Goal: Book appointment/travel/reservation

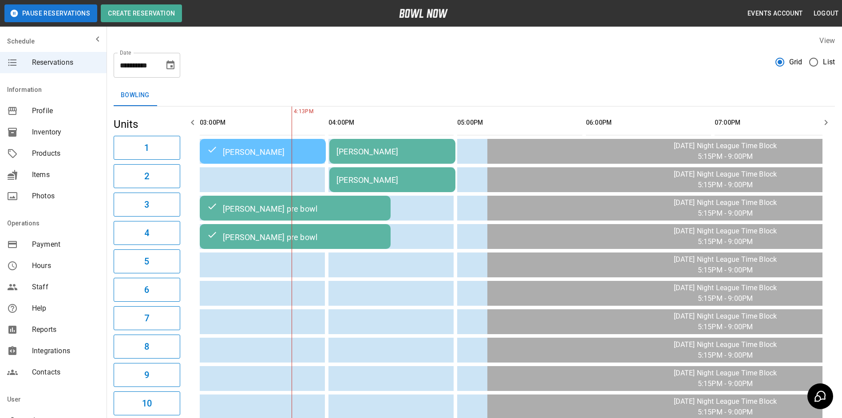
click at [169, 65] on icon "Choose date, selected date is Oct 2, 2025" at bounding box center [170, 65] width 11 height 11
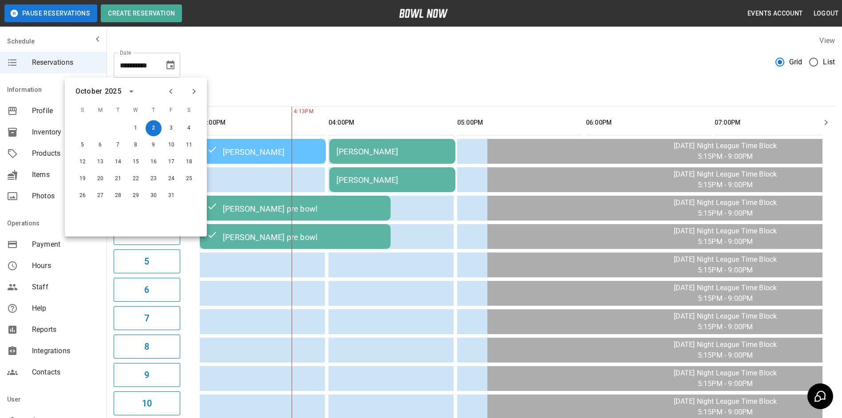
click at [191, 90] on icon "Next month" at bounding box center [194, 91] width 11 height 11
click at [192, 179] on button "22" at bounding box center [189, 179] width 16 height 16
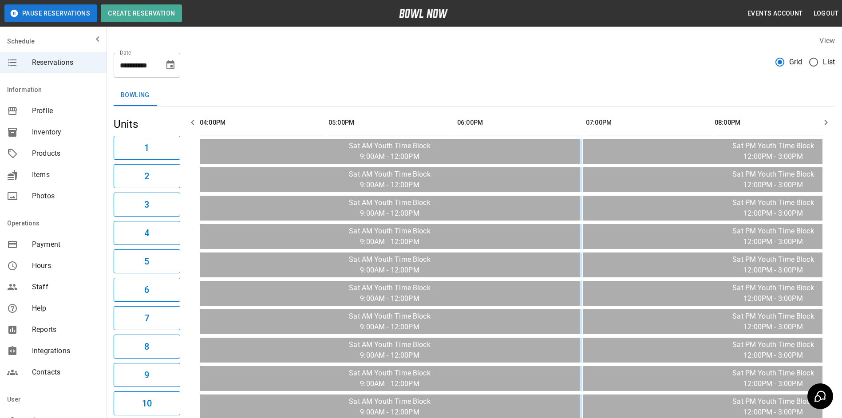
scroll to position [0, 901]
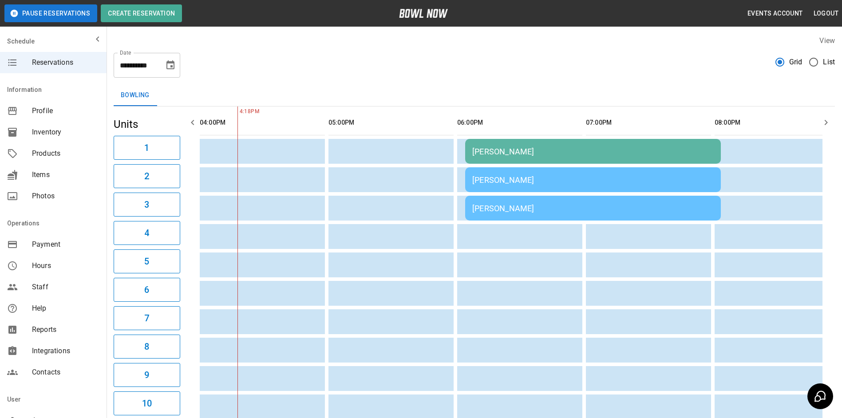
click at [166, 64] on icon "Choose date, selected date is Nov 22, 2025" at bounding box center [170, 65] width 11 height 11
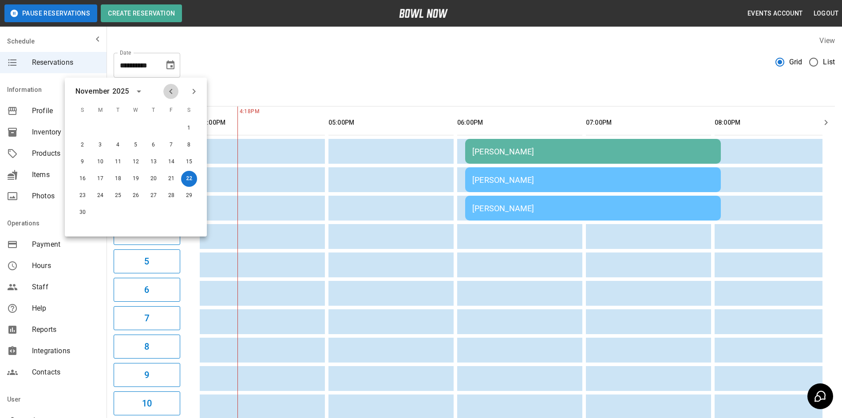
click at [171, 97] on button "Previous month" at bounding box center [170, 91] width 15 height 15
click at [151, 131] on button "2" at bounding box center [154, 128] width 16 height 16
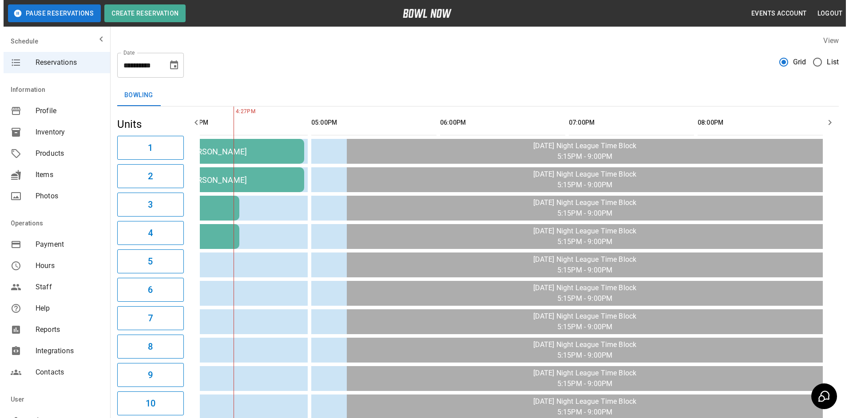
scroll to position [0, 129]
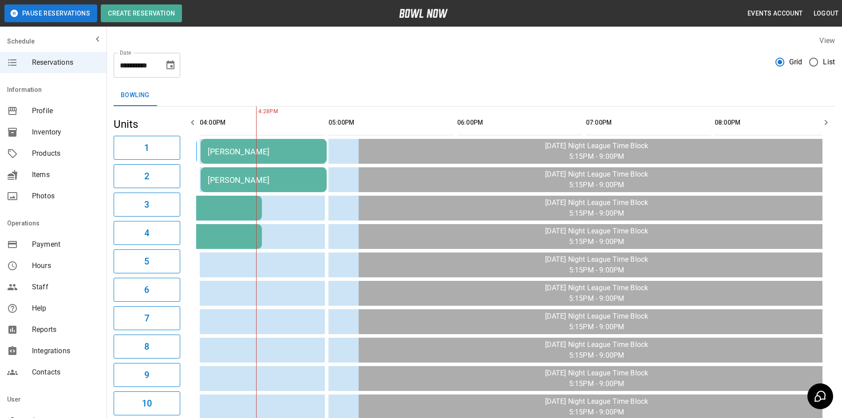
click at [221, 145] on td "[PERSON_NAME]" at bounding box center [264, 151] width 126 height 25
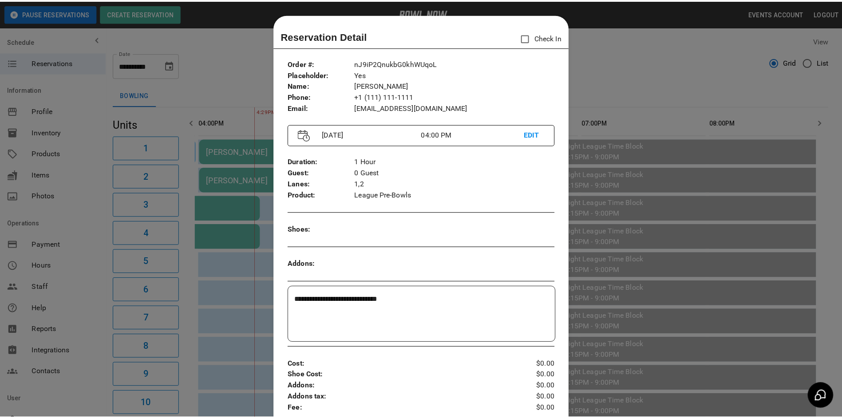
scroll to position [14, 0]
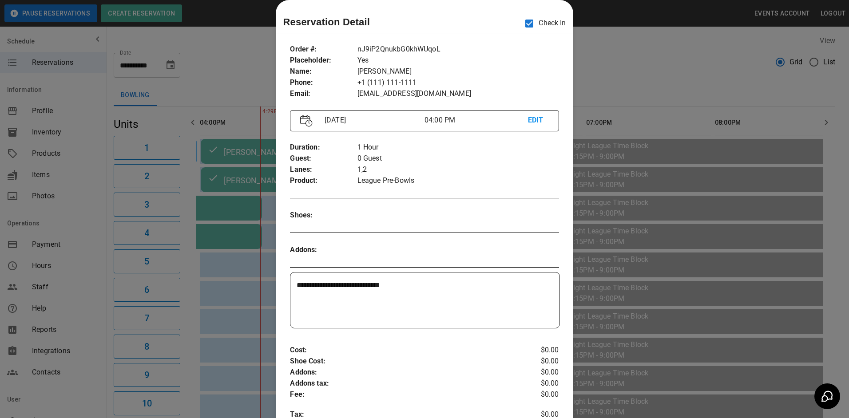
click at [630, 69] on div at bounding box center [424, 209] width 849 height 418
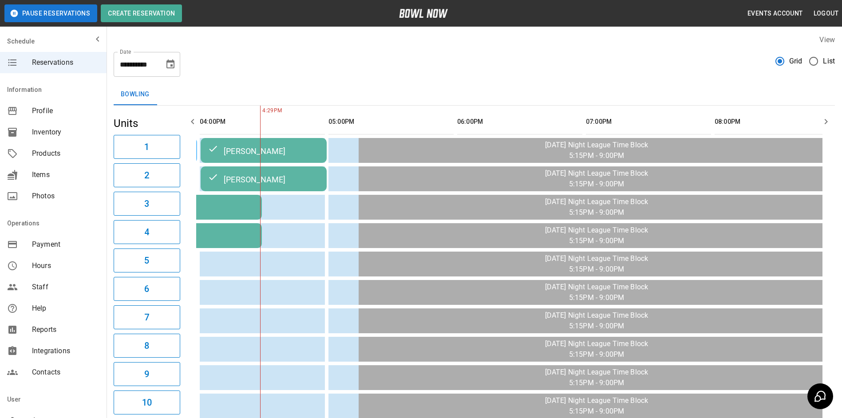
scroll to position [0, 0]
click at [92, 37] on icon "mailbox folders" at bounding box center [97, 39] width 11 height 11
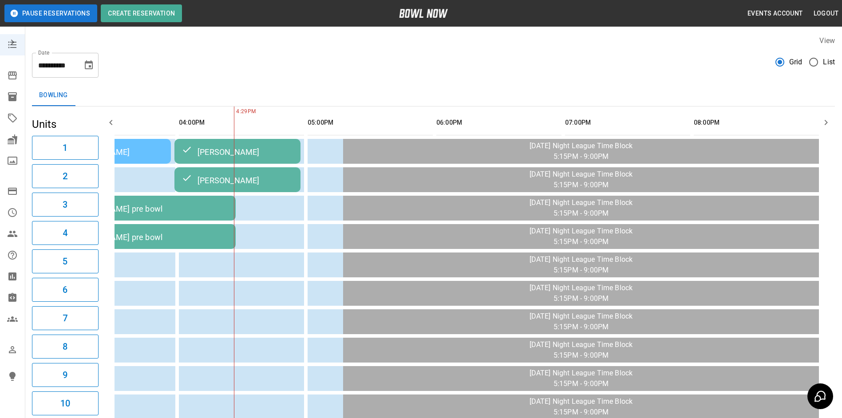
scroll to position [0, 73]
click at [89, 66] on icon "Choose date, selected date is Oct 2, 2025" at bounding box center [89, 64] width 8 height 9
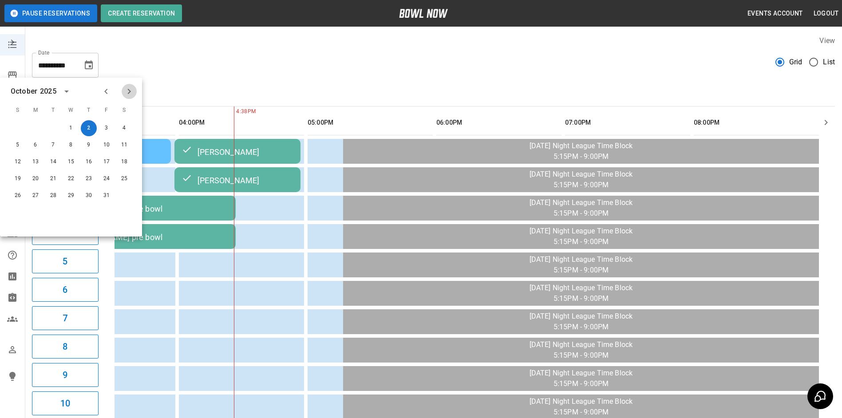
click at [129, 96] on icon "Next month" at bounding box center [129, 91] width 11 height 11
click at [127, 150] on button "8" at bounding box center [124, 145] width 16 height 16
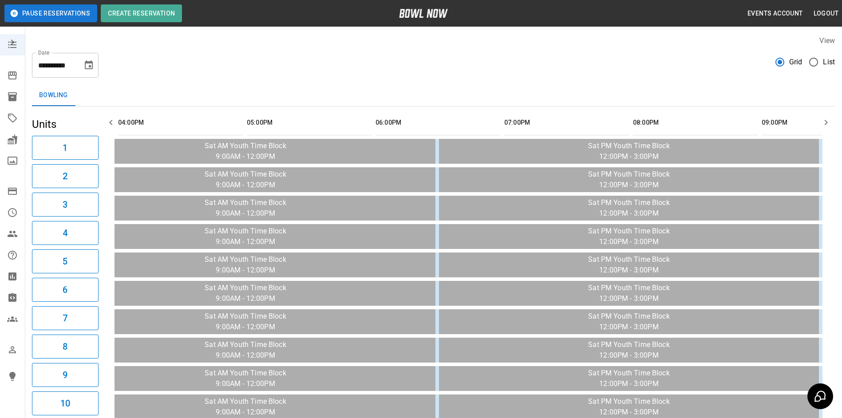
scroll to position [0, 901]
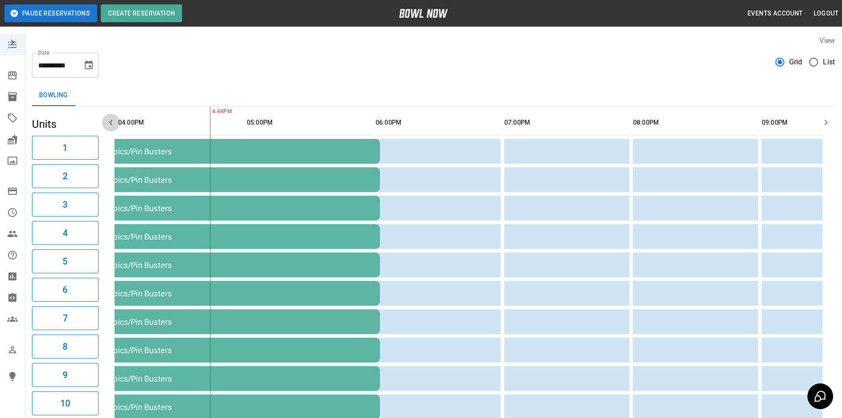
click at [113, 117] on icon "button" at bounding box center [111, 122] width 11 height 11
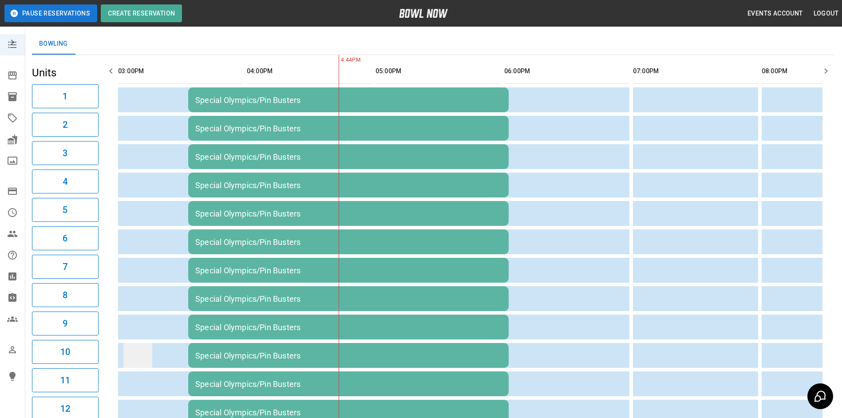
scroll to position [0, 0]
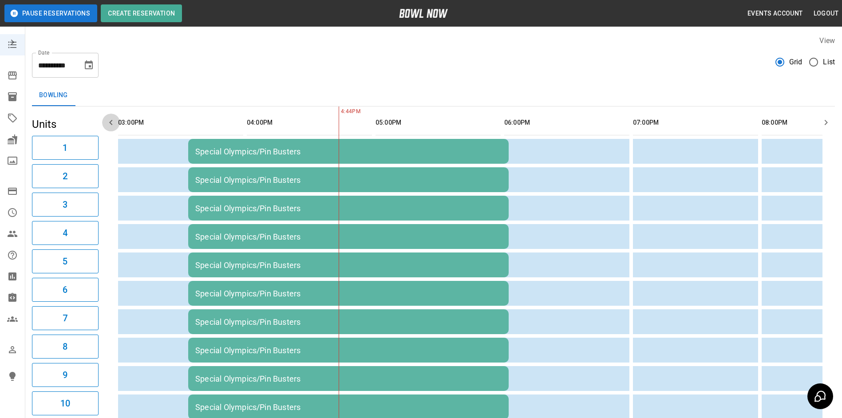
click at [108, 121] on icon "button" at bounding box center [111, 122] width 11 height 11
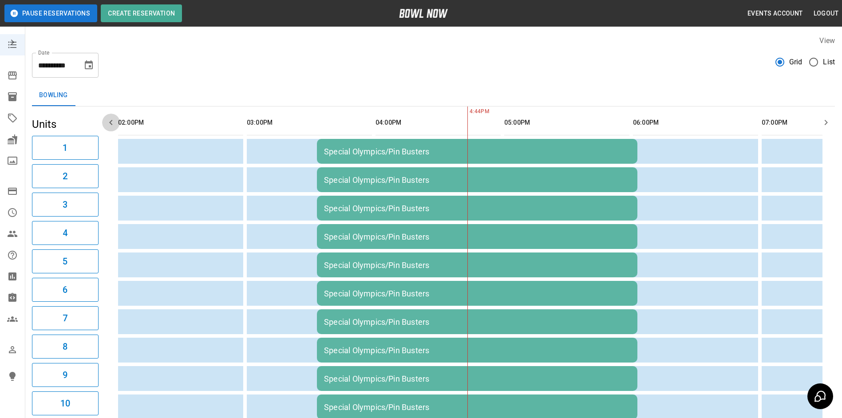
scroll to position [0, 644]
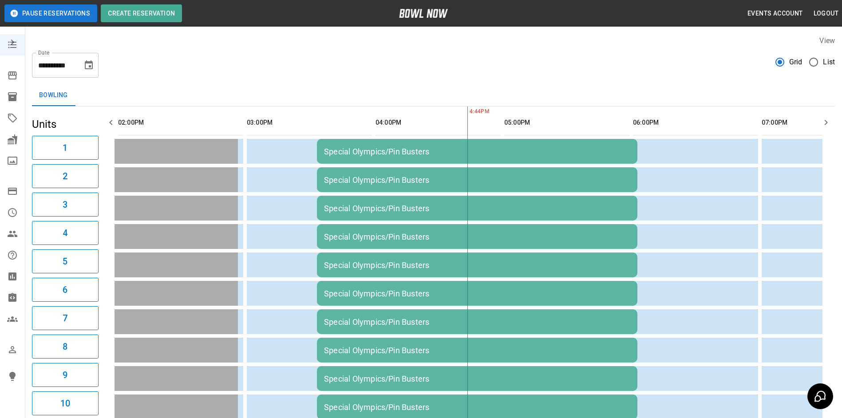
click at [89, 67] on icon "Choose date, selected date is Nov 8, 2025" at bounding box center [89, 64] width 8 height 9
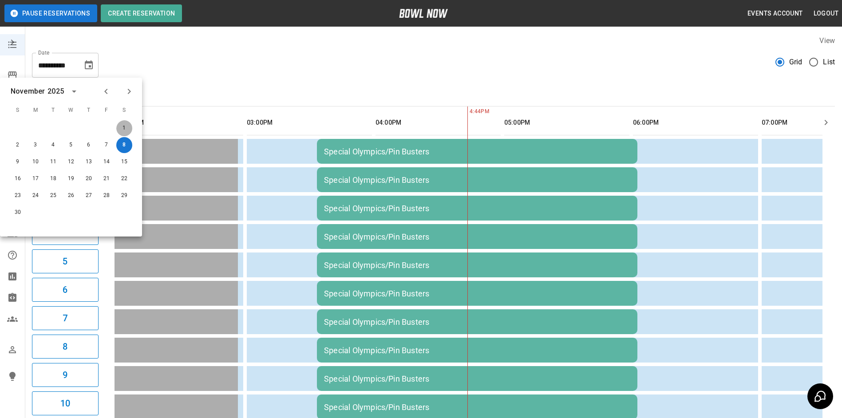
click at [125, 124] on button "1" at bounding box center [124, 128] width 16 height 16
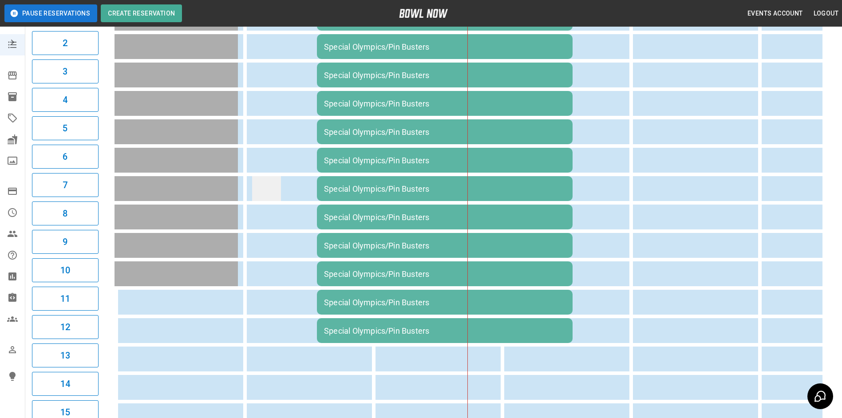
scroll to position [0, 0]
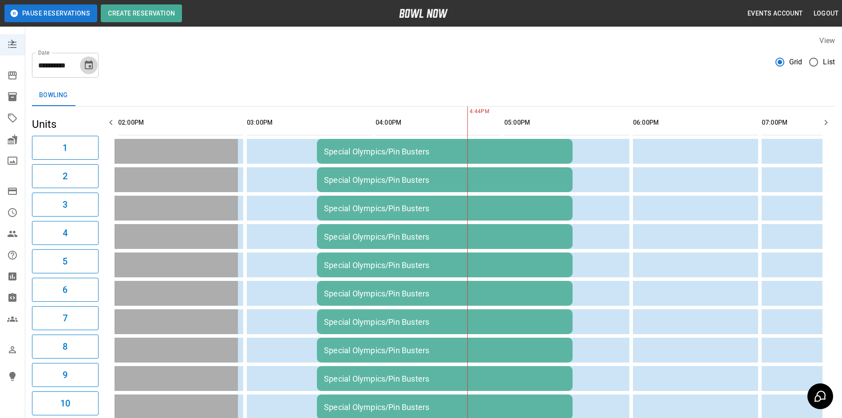
click at [85, 64] on icon "Choose date, selected date is Nov 1, 2025" at bounding box center [89, 64] width 8 height 9
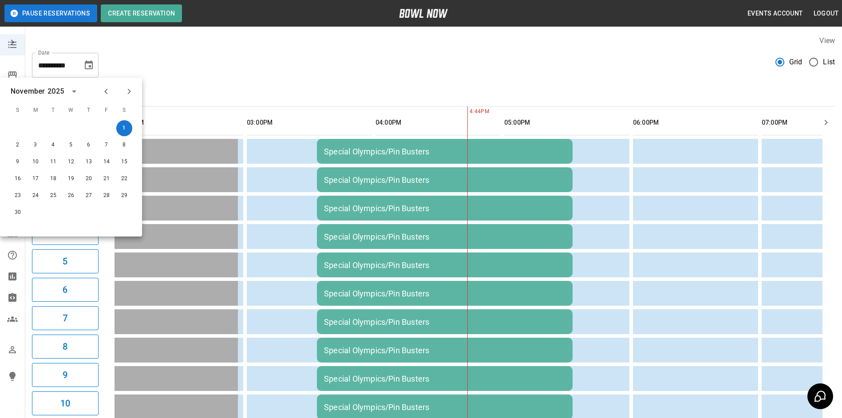
click at [102, 91] on icon "Previous month" at bounding box center [106, 91] width 11 height 11
click at [121, 182] on button "25" at bounding box center [124, 179] width 16 height 16
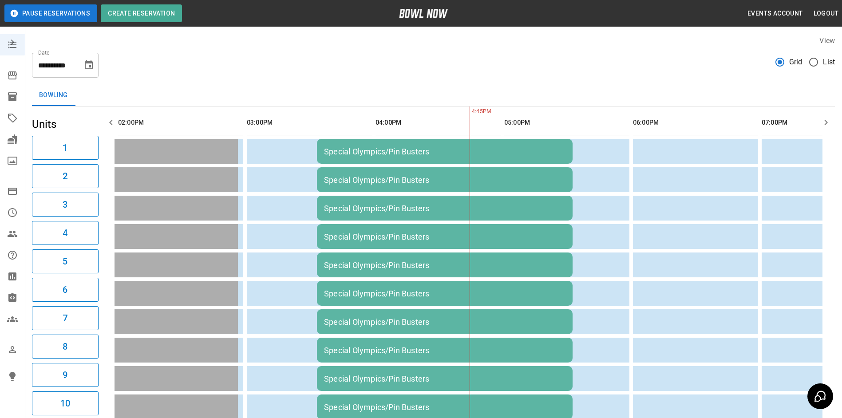
click at [171, 47] on div "**********" at bounding box center [433, 62] width 803 height 32
click at [90, 68] on icon "Choose date, selected date is Oct 25, 2025" at bounding box center [89, 64] width 8 height 9
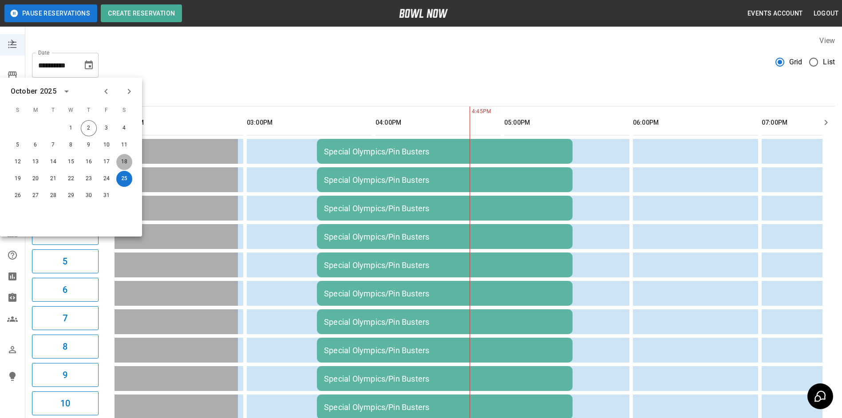
click at [130, 163] on button "18" at bounding box center [124, 162] width 16 height 16
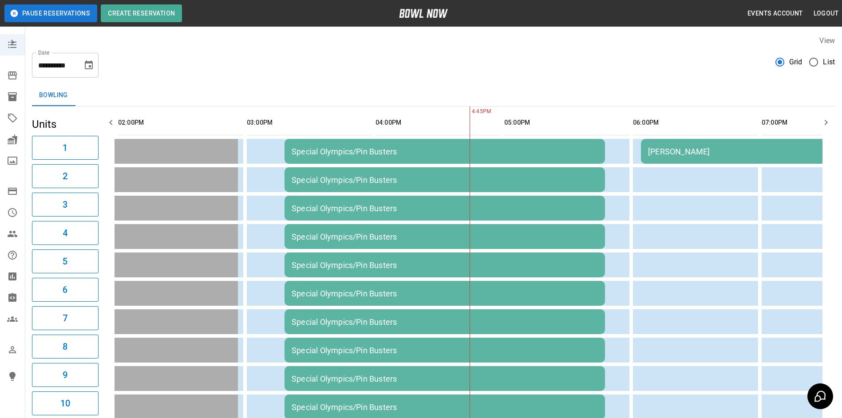
click at [87, 63] on icon "Choose date, selected date is Oct 18, 2025" at bounding box center [89, 64] width 8 height 9
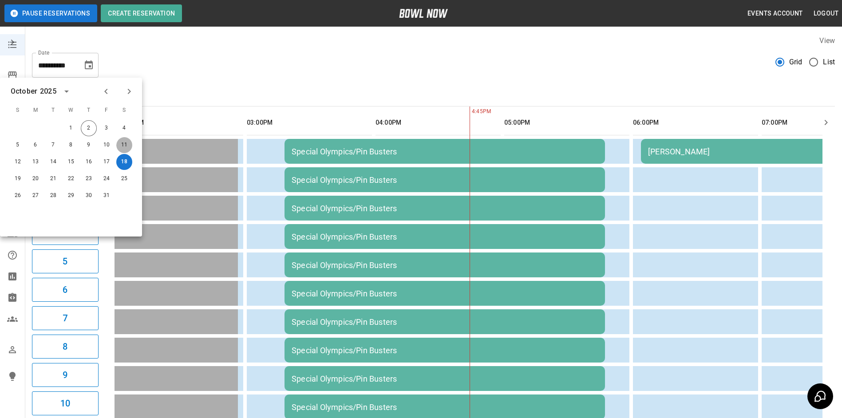
click at [129, 145] on button "11" at bounding box center [124, 145] width 16 height 16
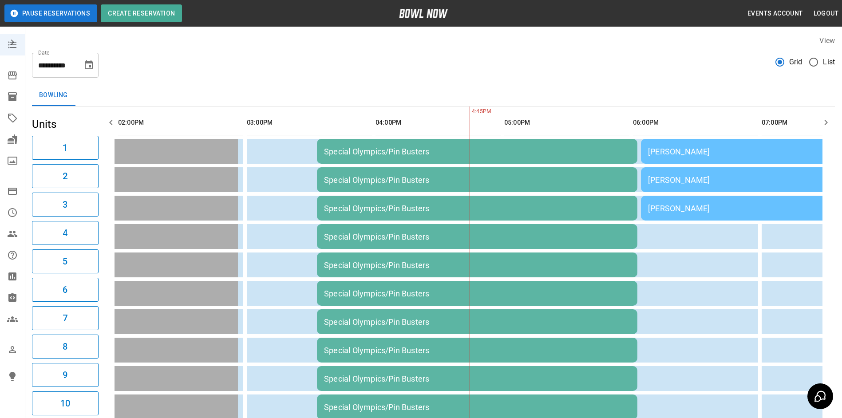
click at [87, 63] on icon "Choose date, selected date is Oct 11, 2025" at bounding box center [89, 64] width 8 height 9
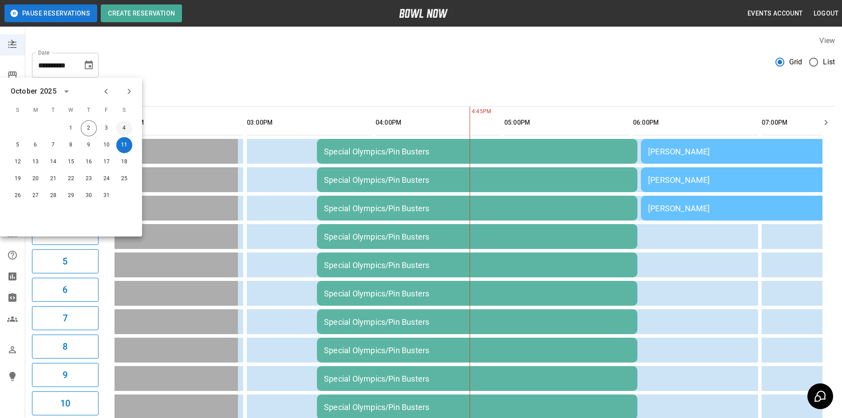
click at [127, 128] on button "4" at bounding box center [124, 128] width 16 height 16
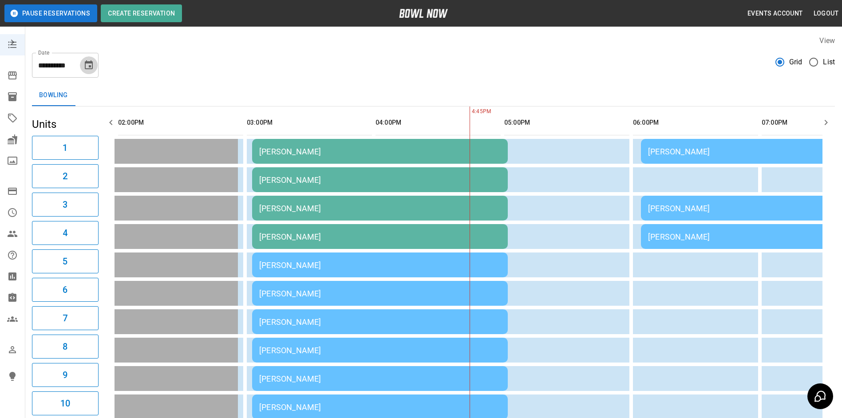
click at [94, 61] on button "Choose date, selected date is Oct 4, 2025" at bounding box center [89, 65] width 18 height 18
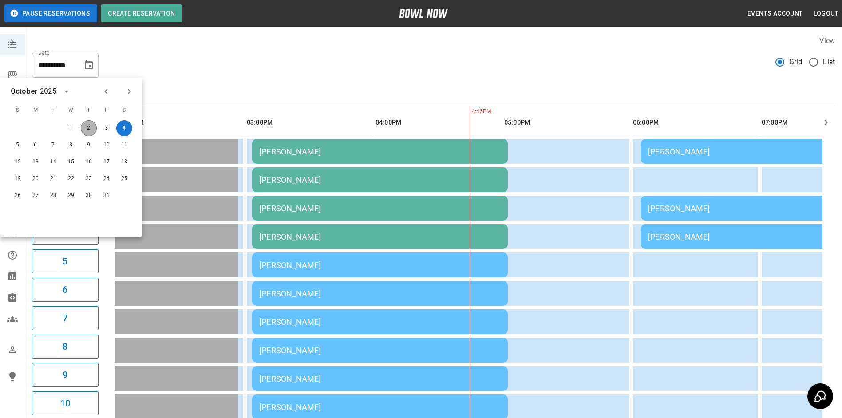
click at [89, 129] on button "2" at bounding box center [89, 128] width 16 height 16
type input "**********"
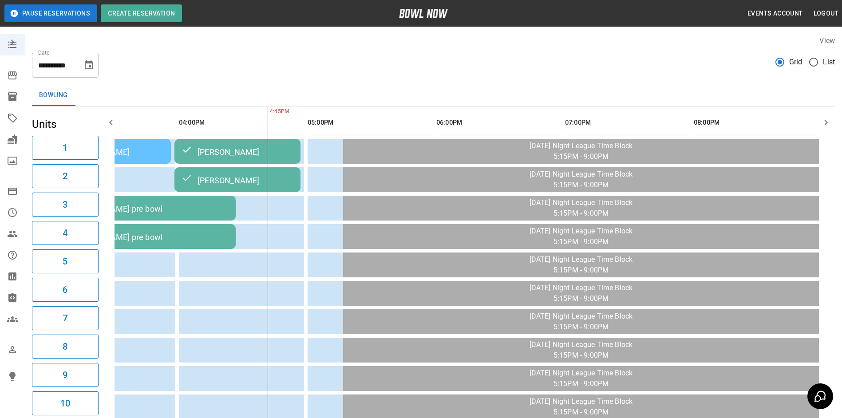
scroll to position [0, 73]
